Goal: Book appointment/travel/reservation

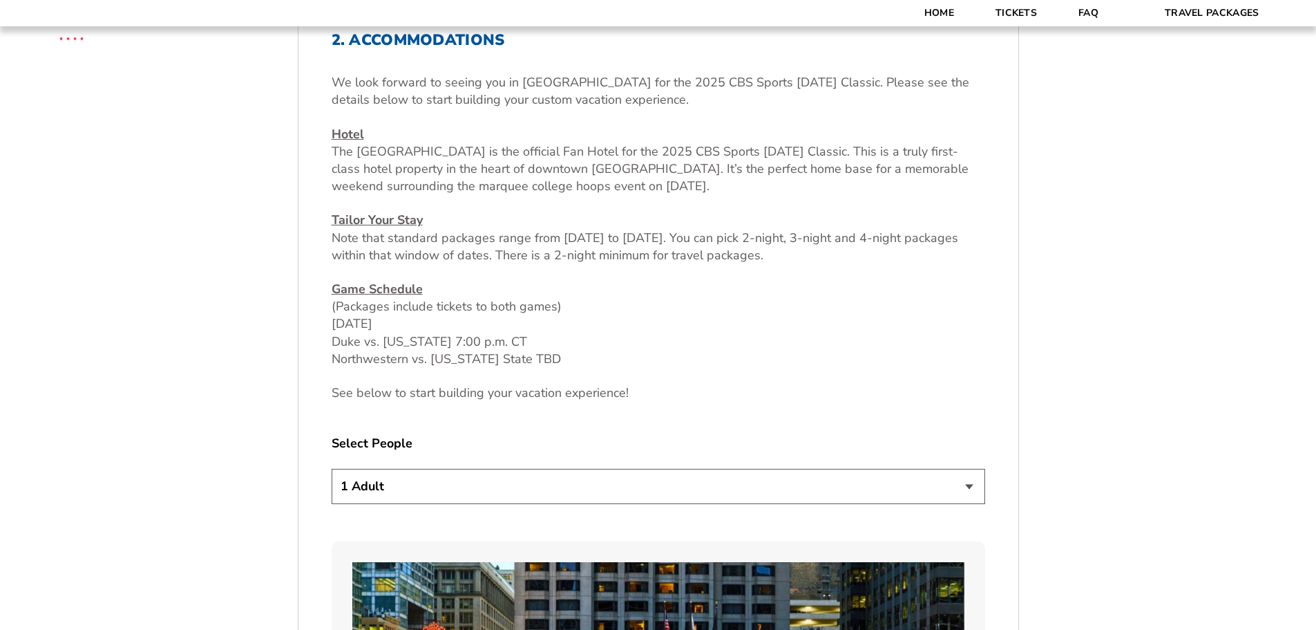
scroll to position [622, 0]
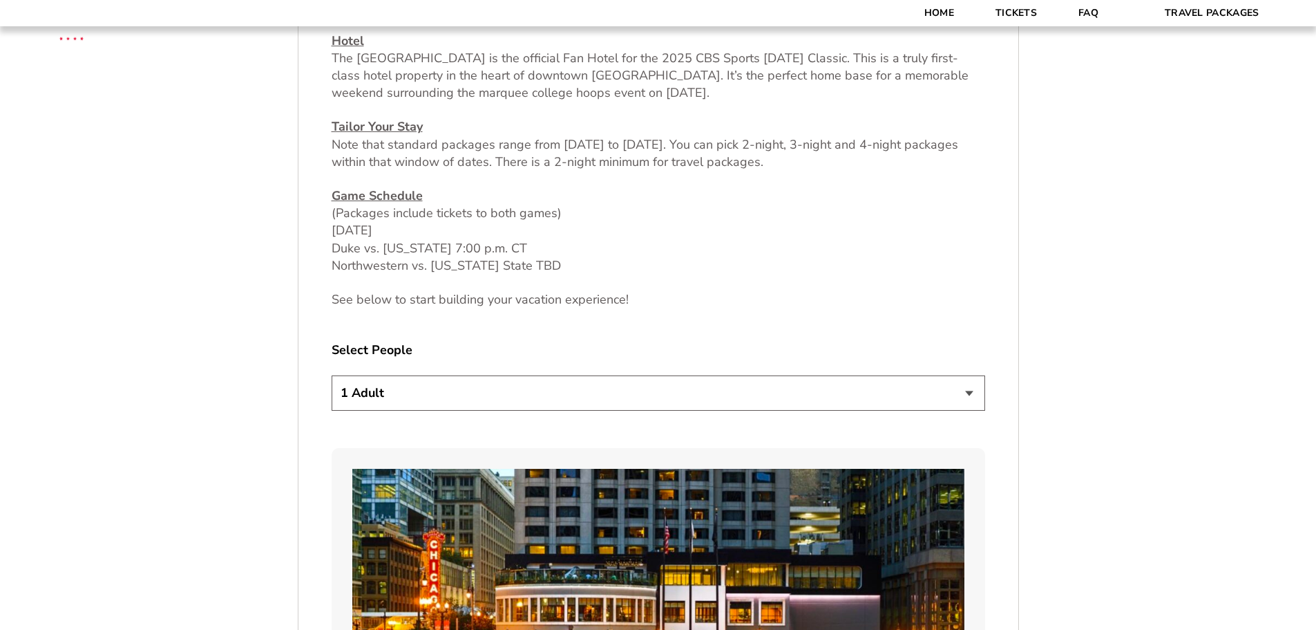
click at [405, 399] on select "1 Adult 2 Adults 3 Adults 4 Adults 2 Adults + 1 Child 2 Adults + 2 Children 2 A…" at bounding box center [659, 392] width 654 height 35
select select "2 Adults + 1 Child"
click at [332, 375] on select "1 Adult 2 Adults 3 Adults 4 Adults 2 Adults + 1 Child 2 Adults + 2 Children 2 A…" at bounding box center [659, 392] width 654 height 35
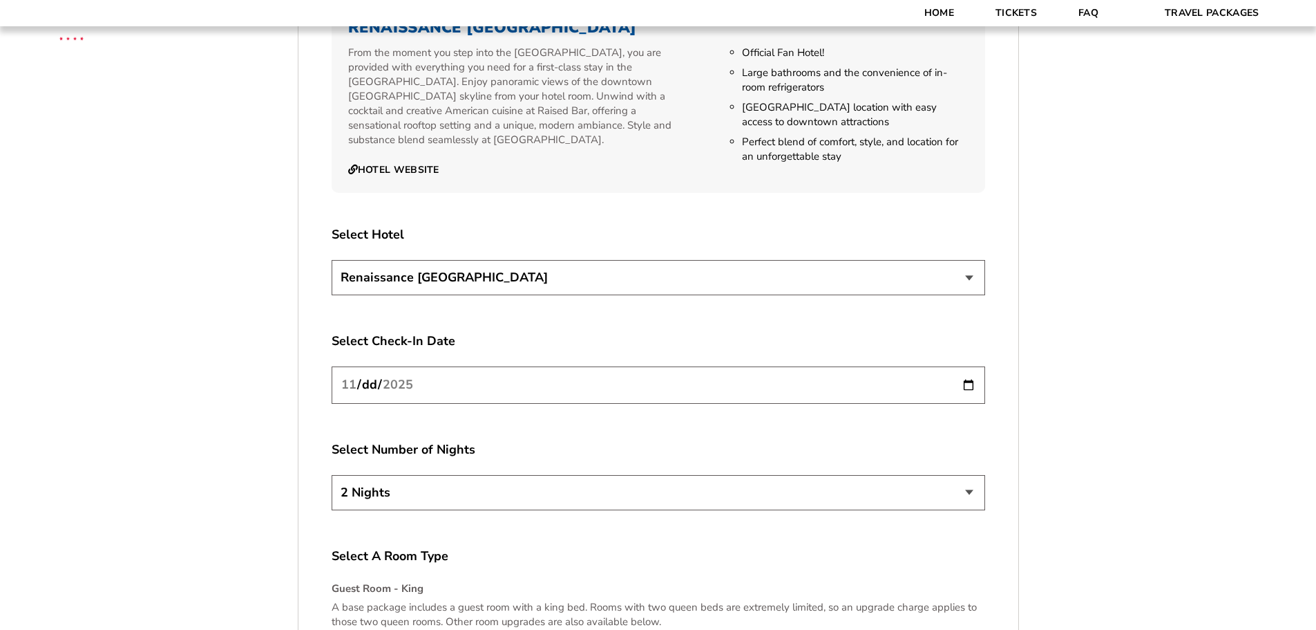
scroll to position [1589, 0]
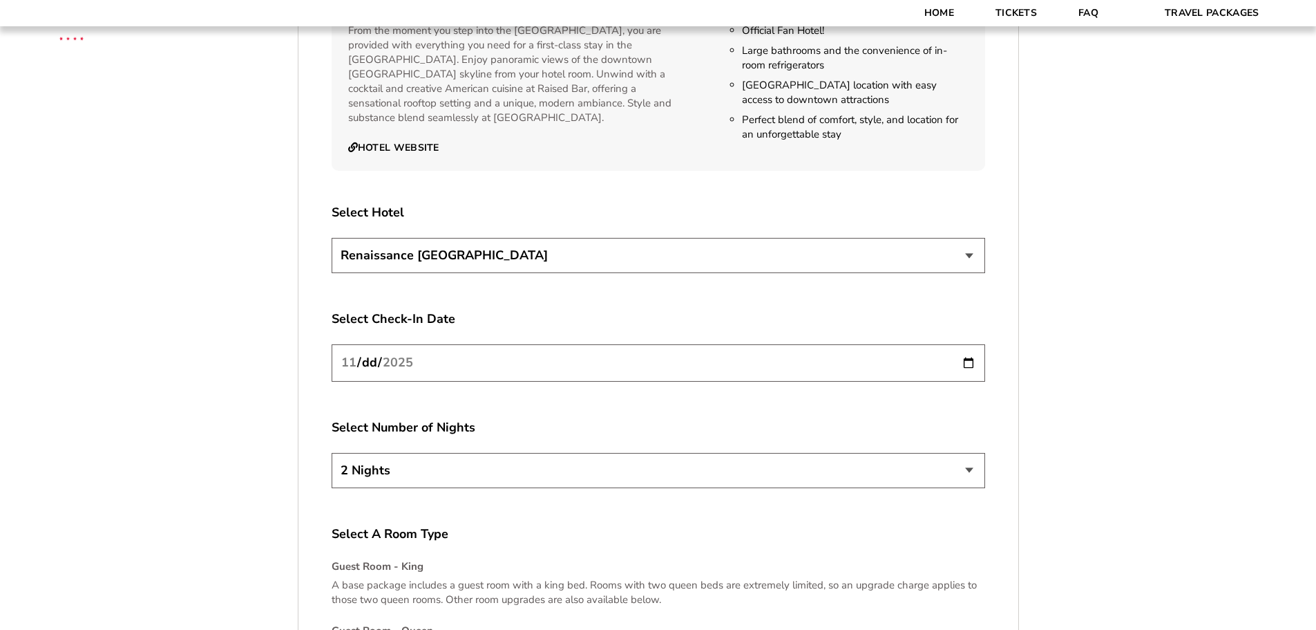
click at [966, 365] on input "[DATE]" at bounding box center [659, 362] width 654 height 37
type input "[DATE]"
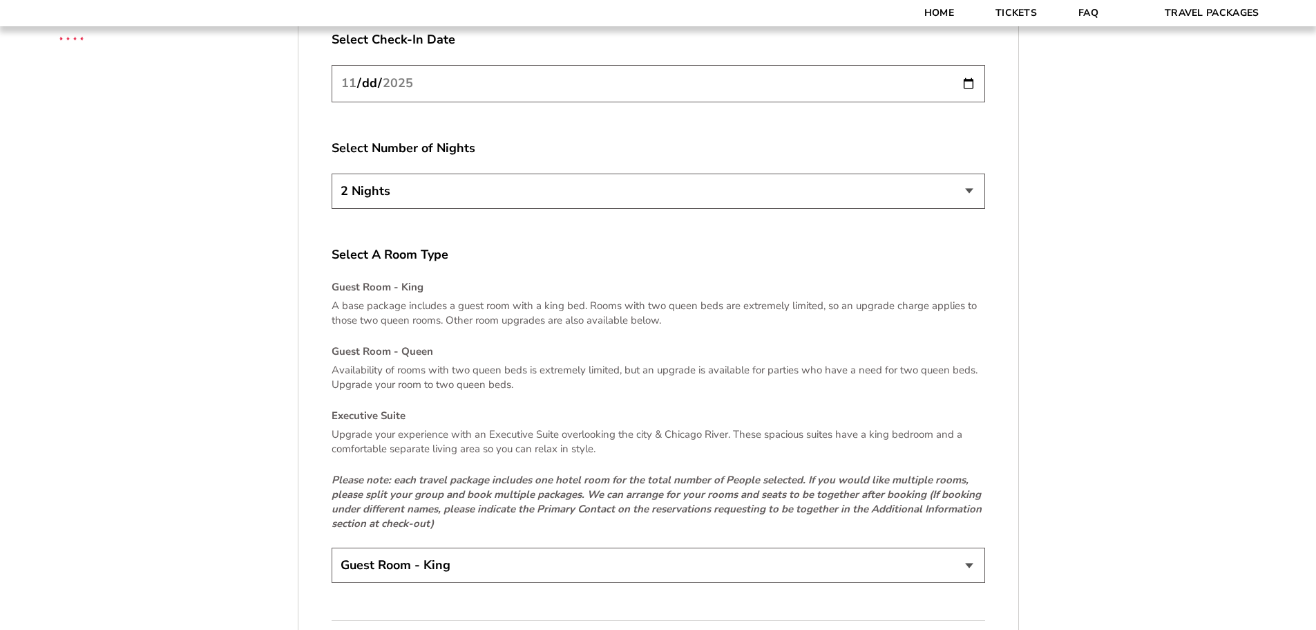
scroll to position [1935, 0]
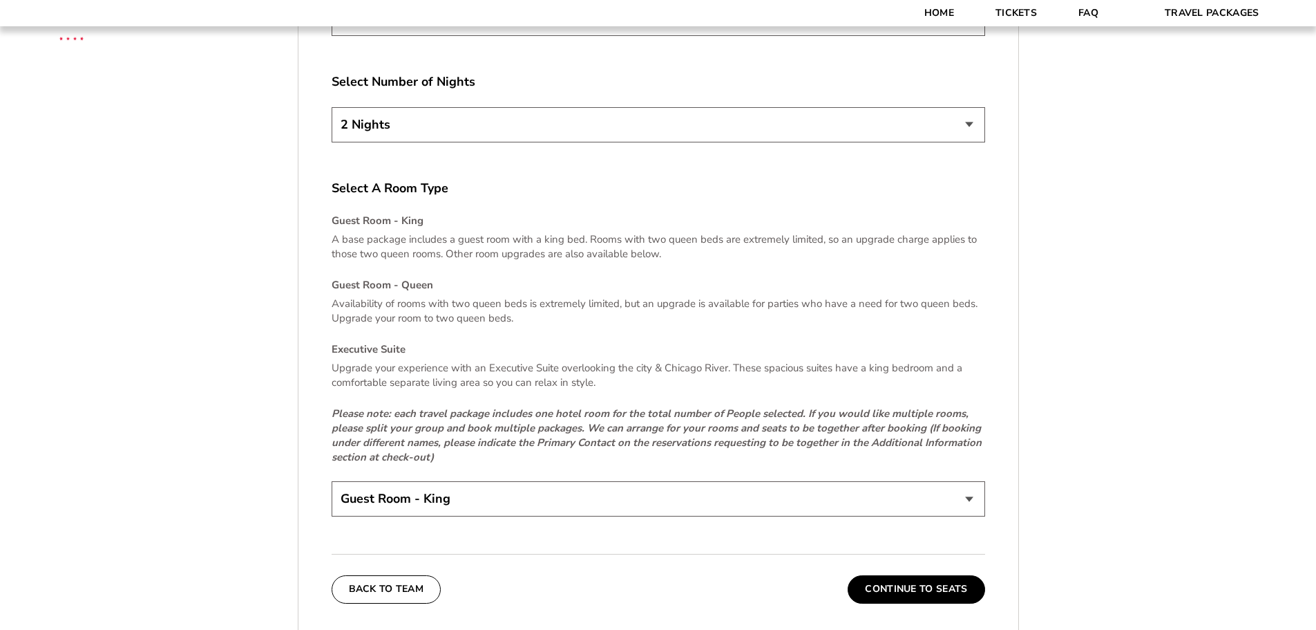
click at [430, 501] on select "Guest Room - King Guest Room - Queen (+$95 per night) Executive Suite (+$315 pe…" at bounding box center [659, 498] width 654 height 35
click at [889, 593] on button "Continue To Seats" at bounding box center [916, 589] width 137 height 28
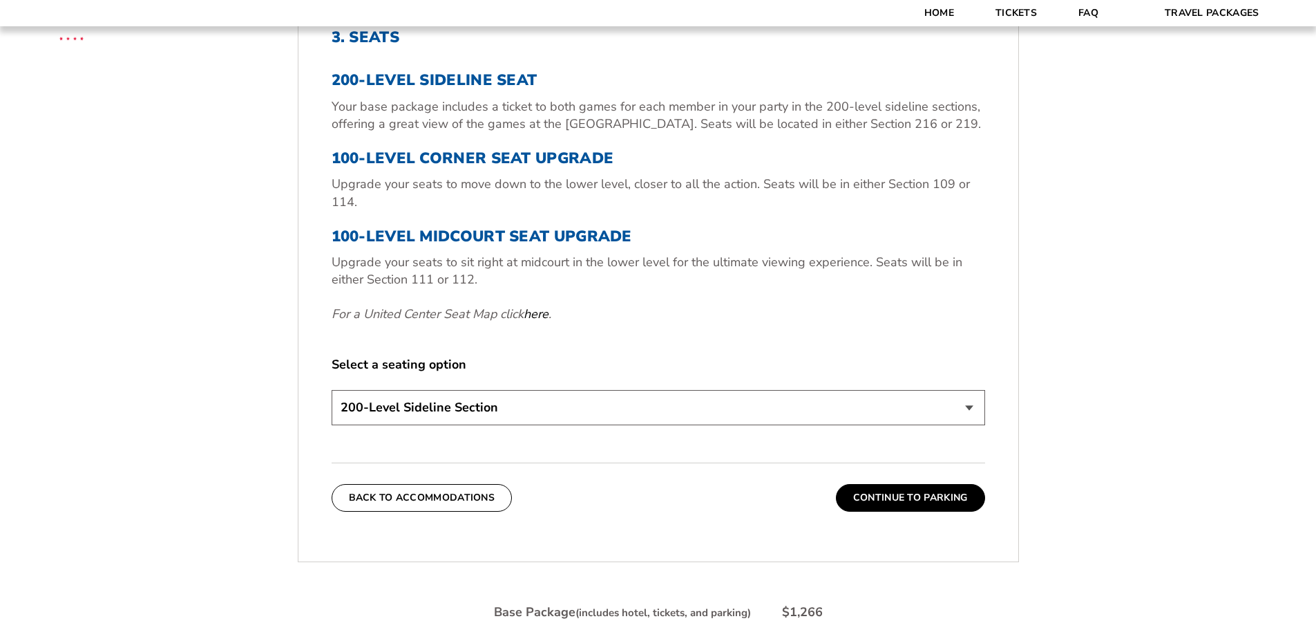
scroll to position [574, 0]
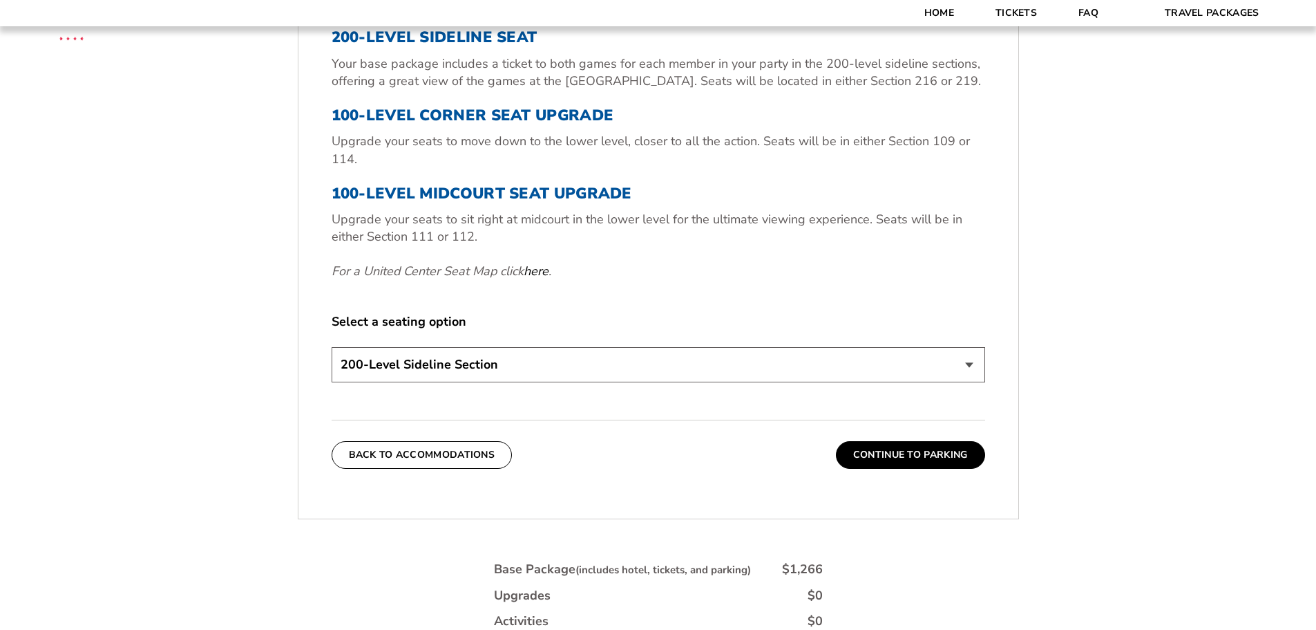
click at [443, 368] on select "200-Level Sideline Section 100-Level Corner Seat Upgrade (+$80 per person) 100-…" at bounding box center [659, 364] width 654 height 35
select select "100-Level Midcourt Seat Upgrade"
click at [332, 347] on select "200-Level Sideline Section 100-Level Corner Seat Upgrade (+$80 per person) 100-…" at bounding box center [659, 364] width 654 height 35
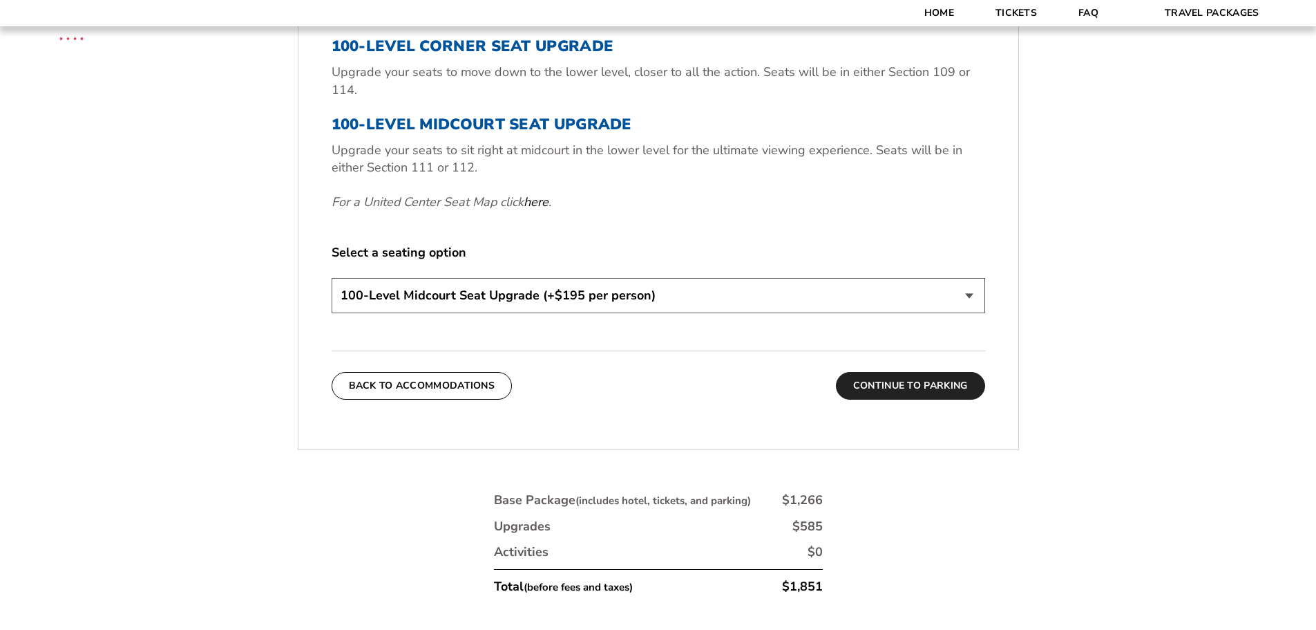
click at [861, 390] on button "Continue To Parking" at bounding box center [910, 386] width 149 height 28
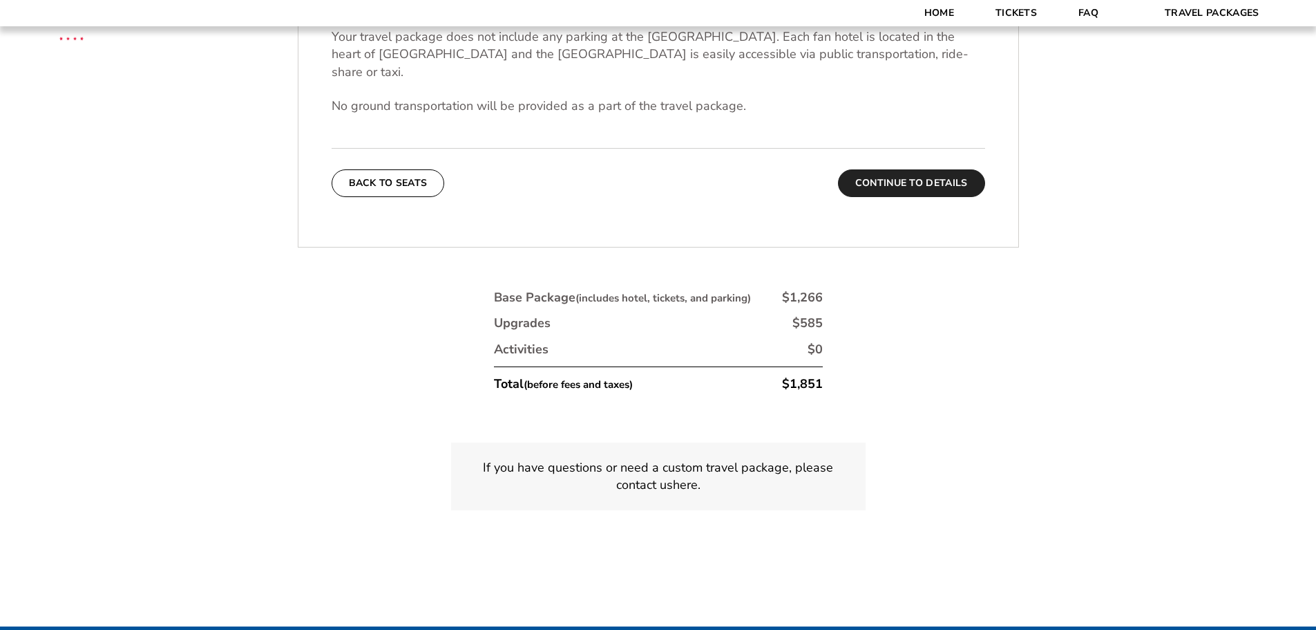
click at [902, 169] on button "Continue To Details" at bounding box center [911, 183] width 147 height 28
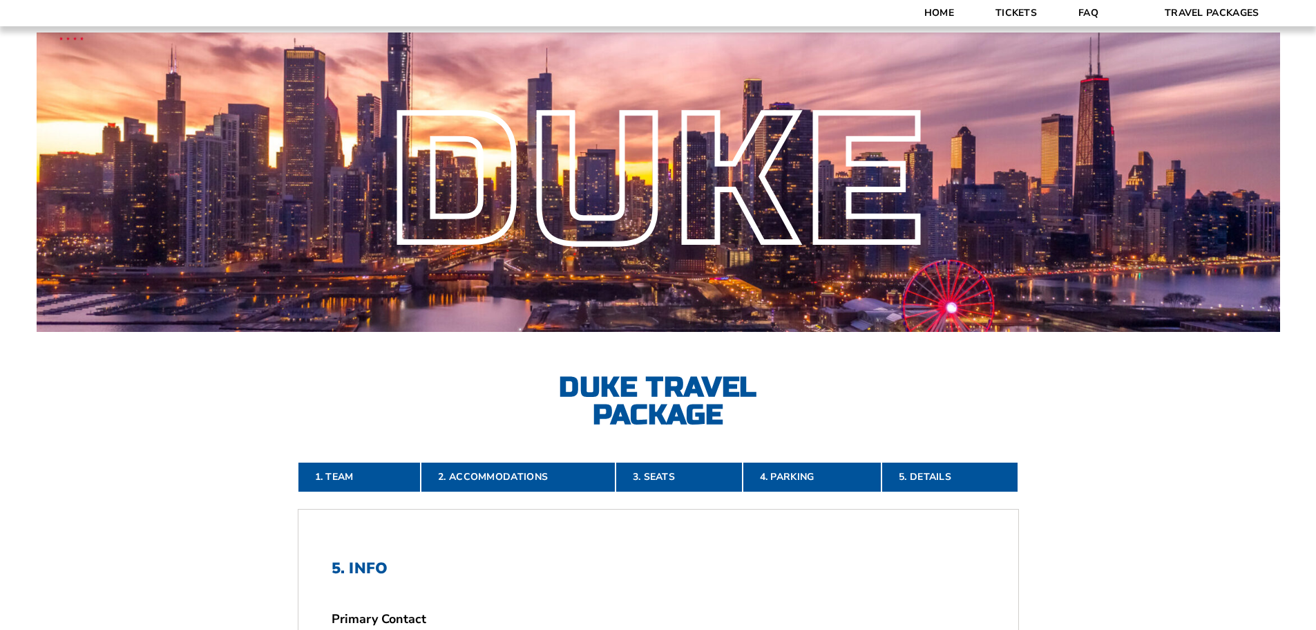
scroll to position [0, 0]
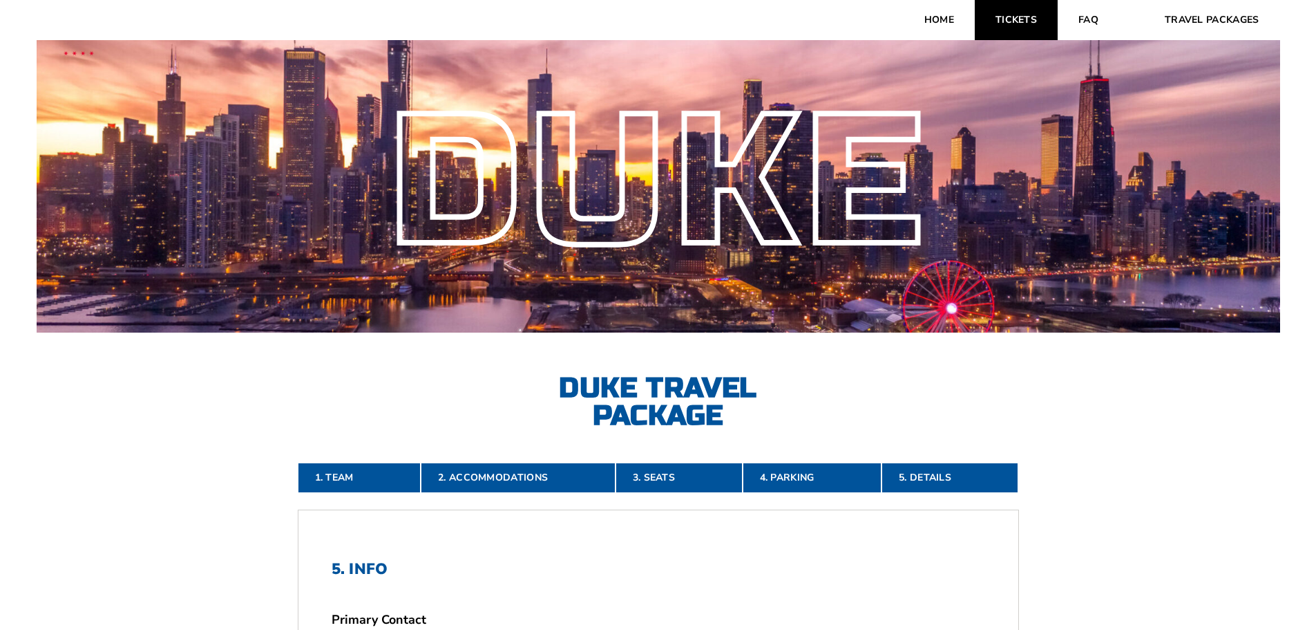
click at [1019, 18] on link "Tickets" at bounding box center [1016, 20] width 83 height 40
click at [1073, 23] on link "FAQ" at bounding box center [1089, 20] width 62 height 40
